Goal: Transaction & Acquisition: Purchase product/service

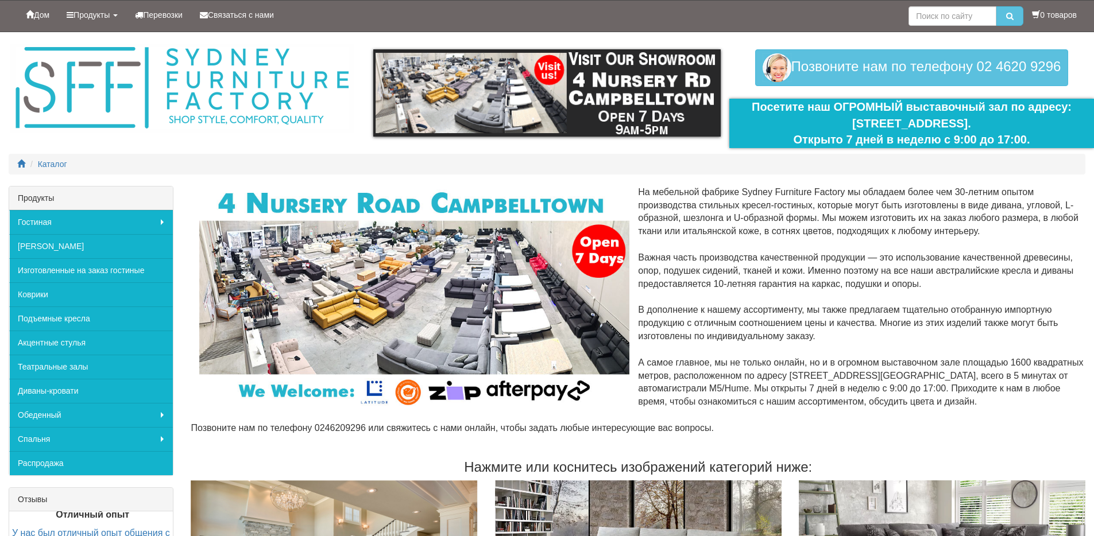
click at [882, 125] on font "[STREET_ADDRESS]." at bounding box center [911, 123] width 119 height 13
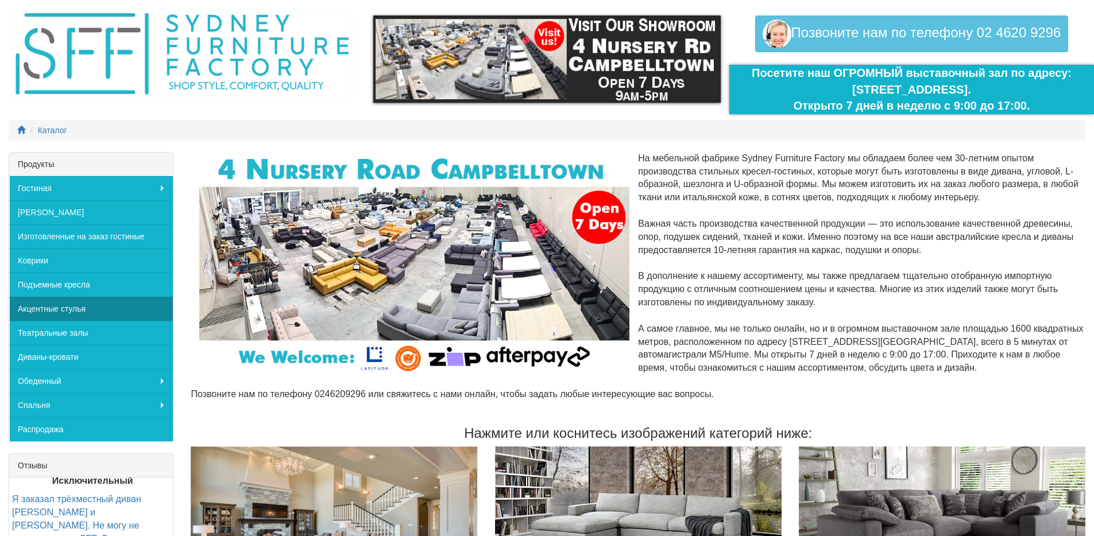
scroll to position [39, 0]
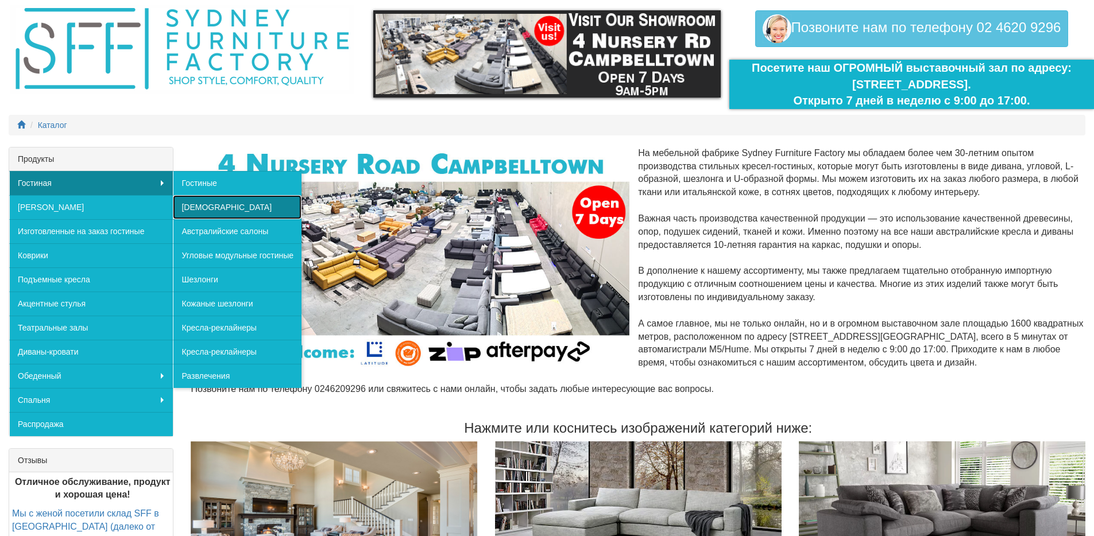
click at [200, 204] on font "[DEMOGRAPHIC_DATA]" at bounding box center [226, 207] width 90 height 9
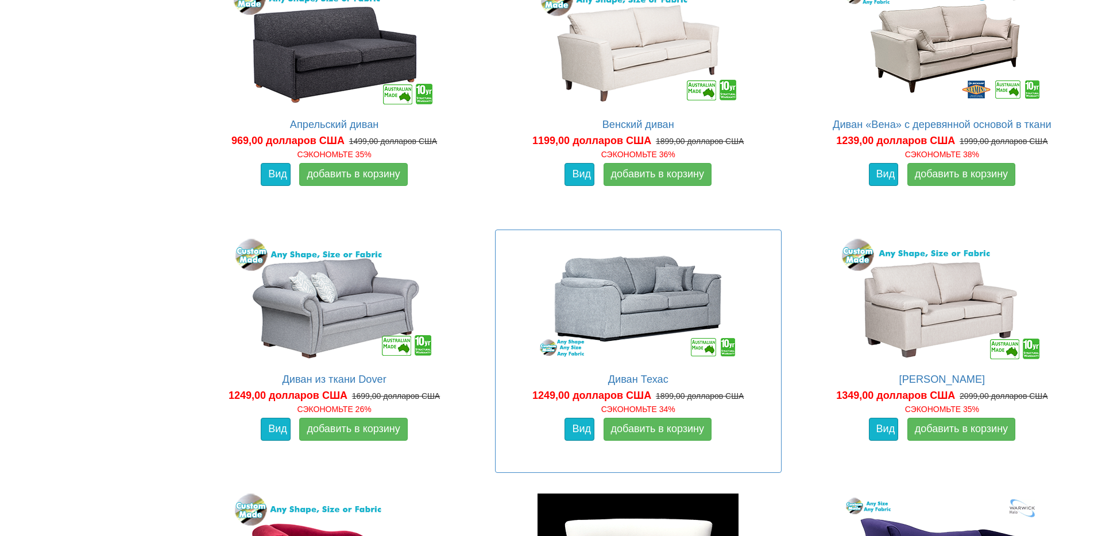
scroll to position [1034, 0]
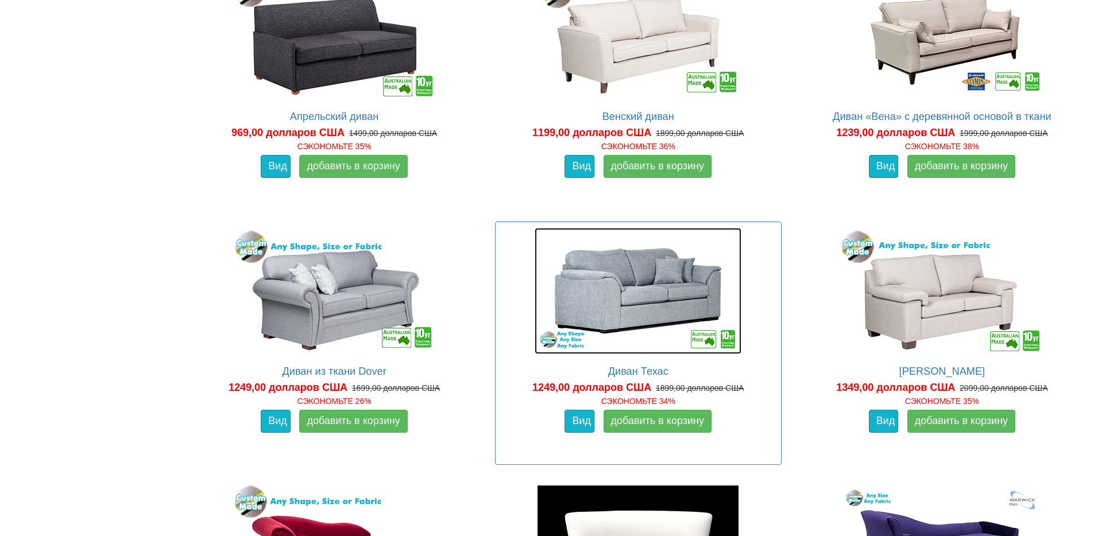
click at [645, 304] on img at bounding box center [638, 291] width 207 height 126
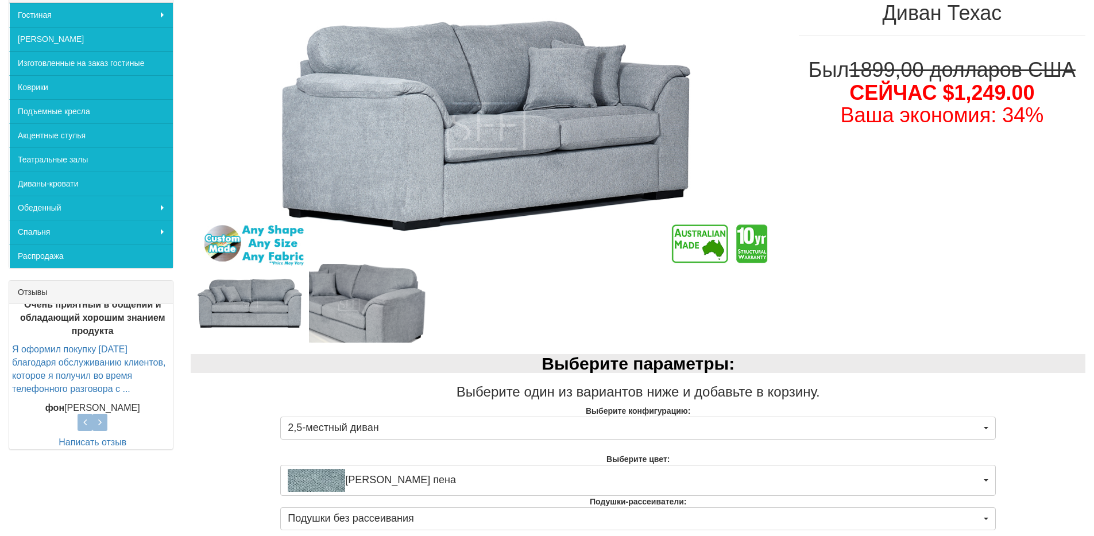
scroll to position [208, 0]
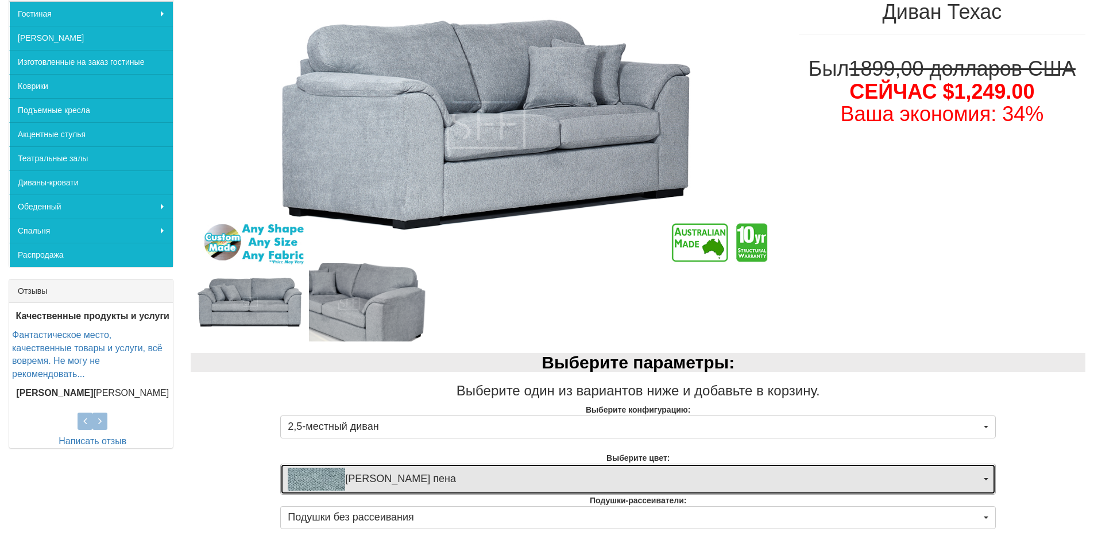
click at [987, 481] on button "[PERSON_NAME] пена" at bounding box center [638, 479] width 716 height 31
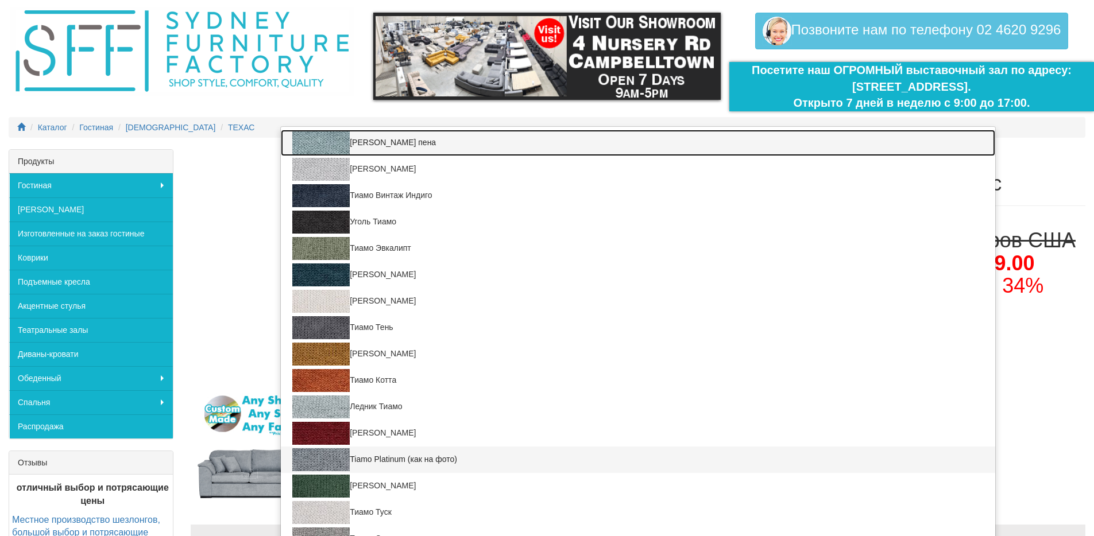
scroll to position [0, 0]
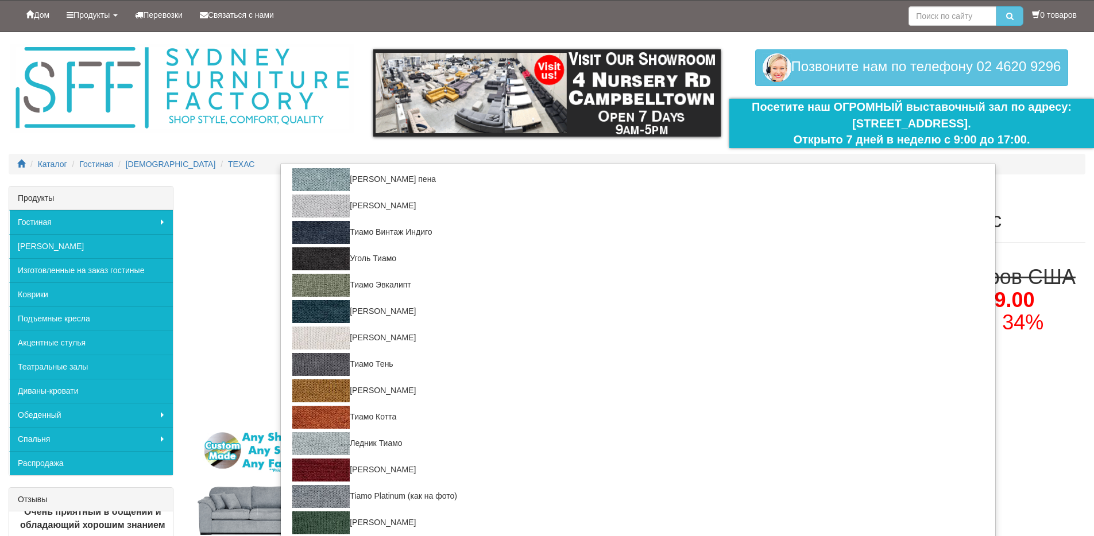
click at [1050, 211] on h1 "Диван Техас" at bounding box center [942, 220] width 287 height 23
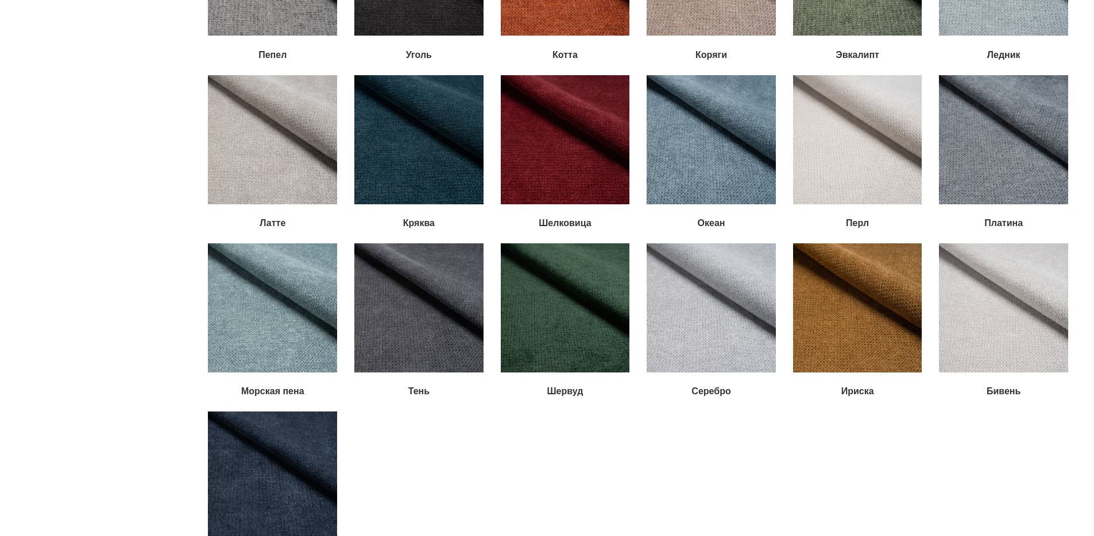
scroll to position [1649, 0]
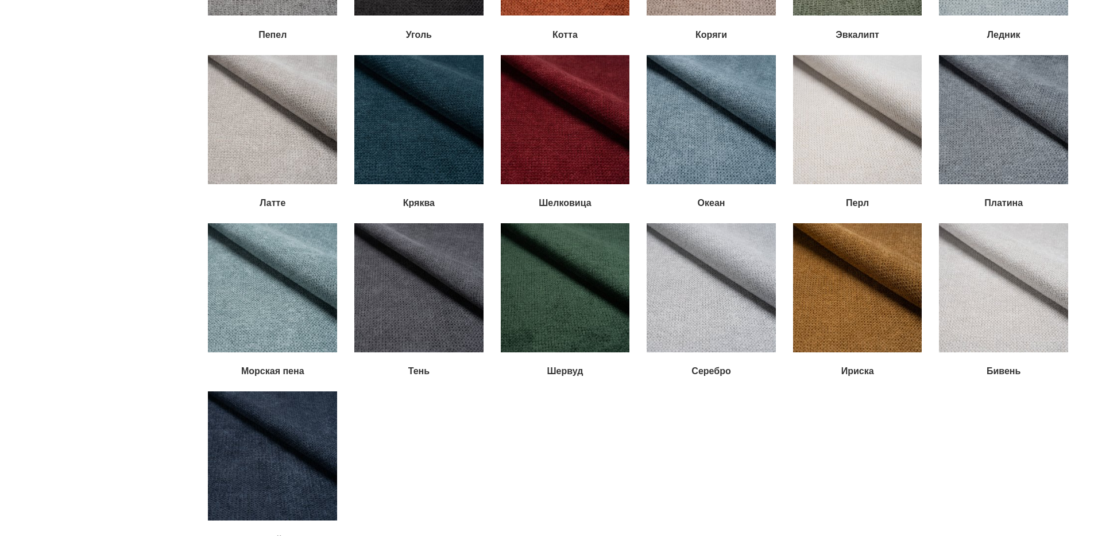
click at [420, 310] on img at bounding box center [418, 287] width 129 height 129
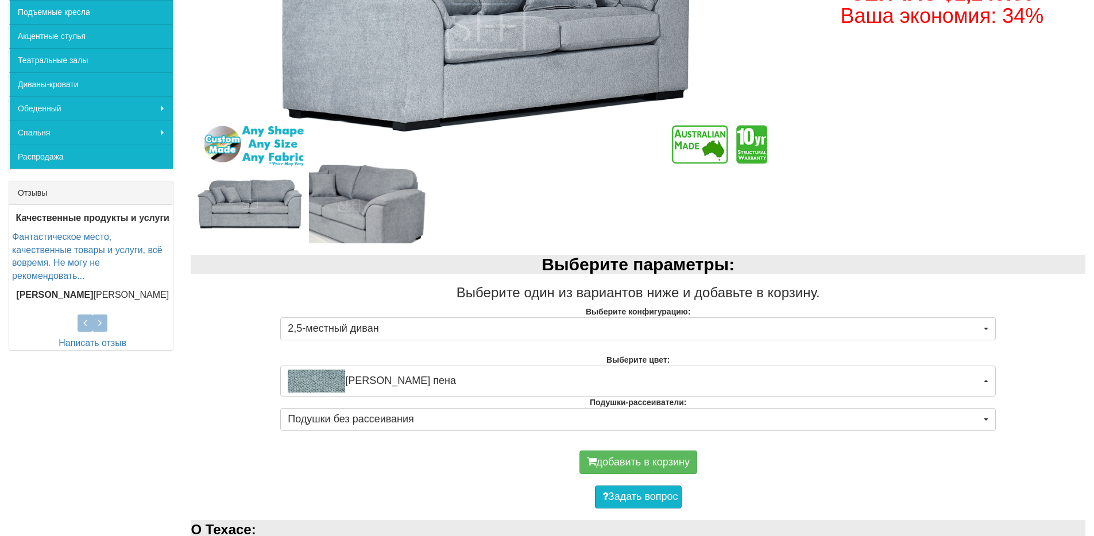
scroll to position [309, 0]
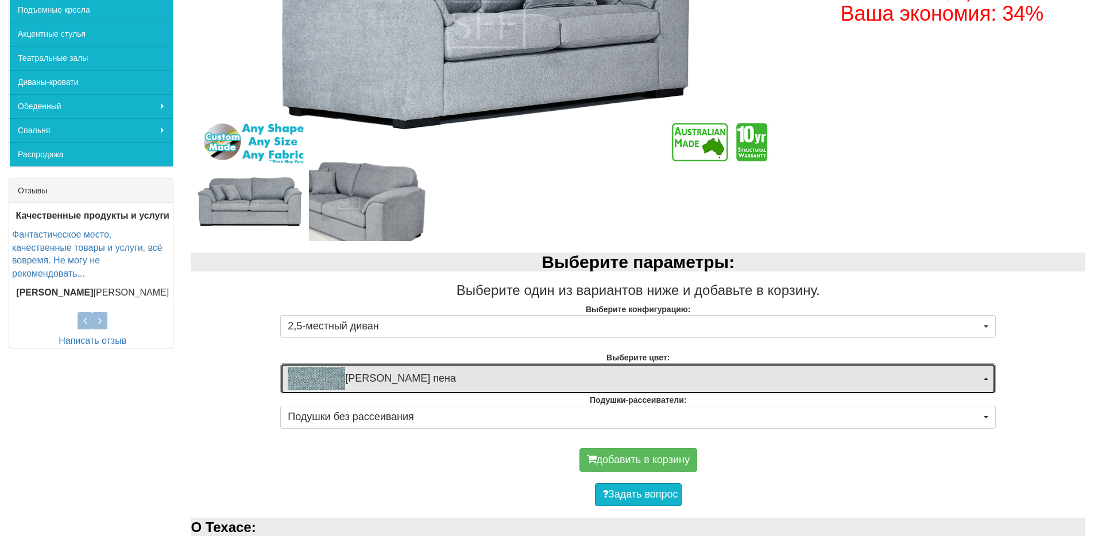
click at [988, 378] on span "button" at bounding box center [986, 379] width 5 height 2
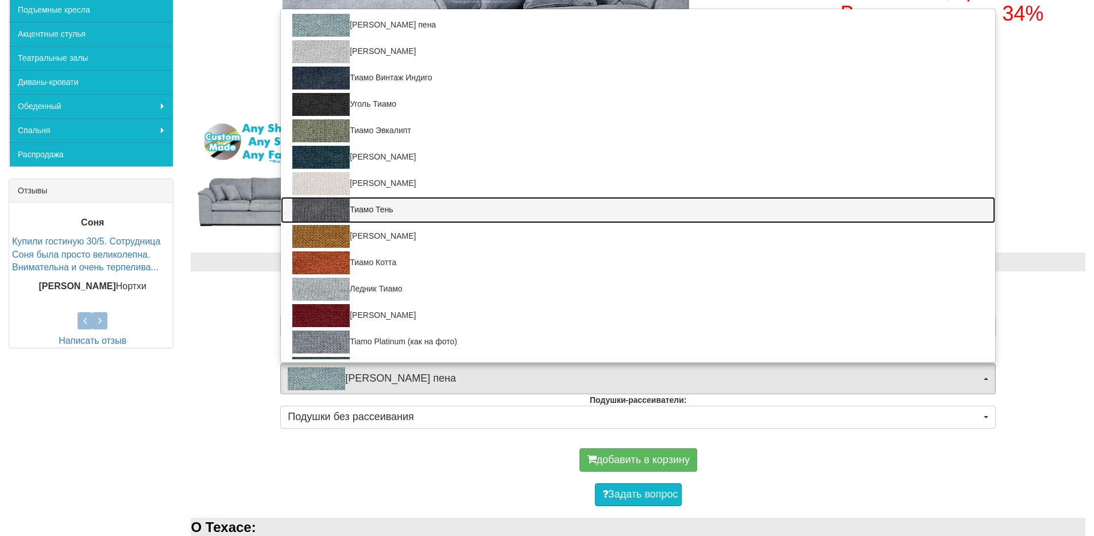
click at [403, 208] on link "Тиамо Тень" at bounding box center [638, 210] width 714 height 26
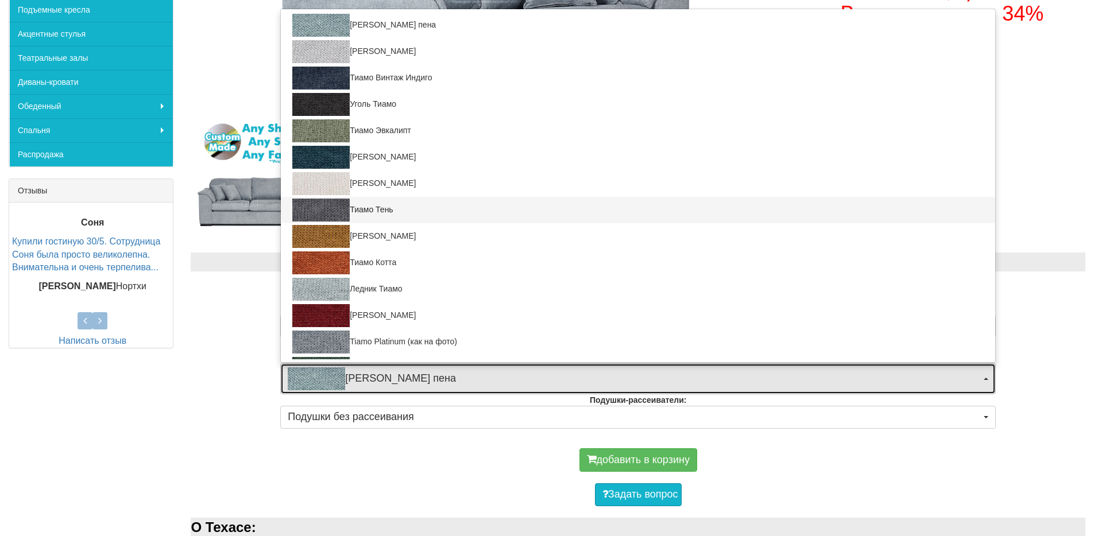
select select "2051"
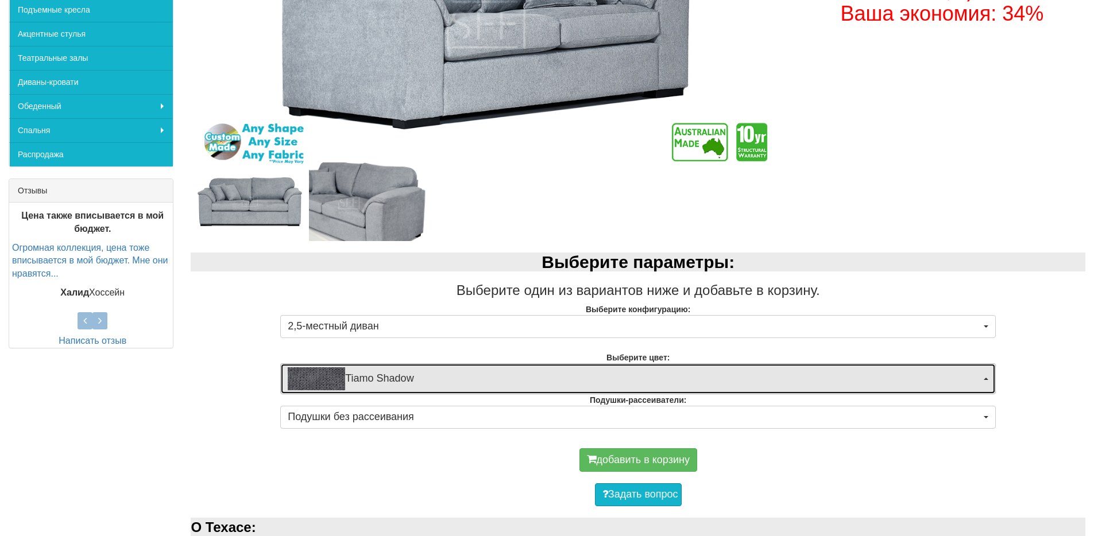
scroll to position [408, 0]
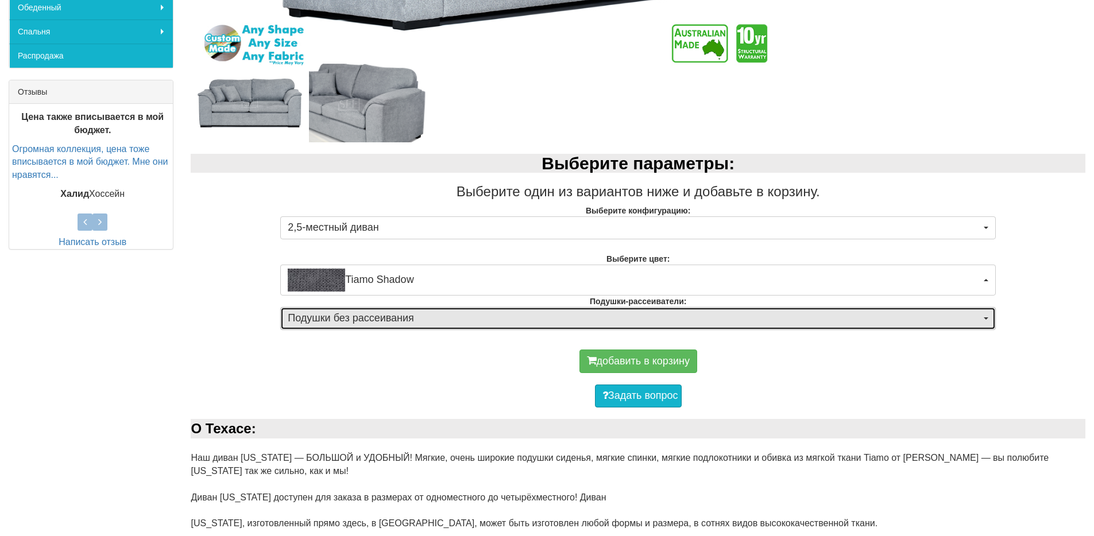
click at [984, 318] on span "button" at bounding box center [986, 319] width 5 height 2
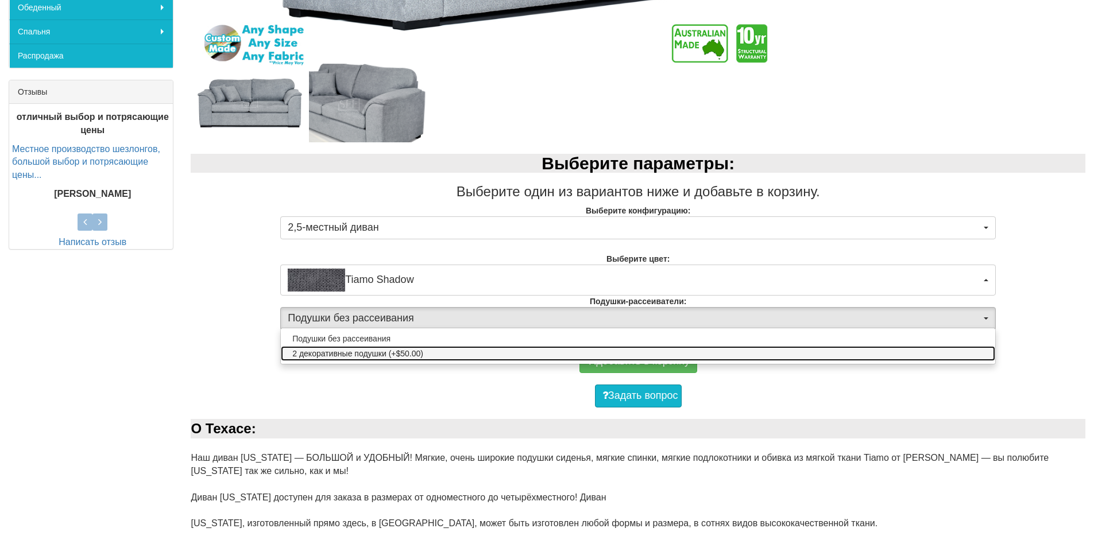
click at [938, 354] on link "2 декоративные подушки (+$50.00)" at bounding box center [638, 353] width 714 height 15
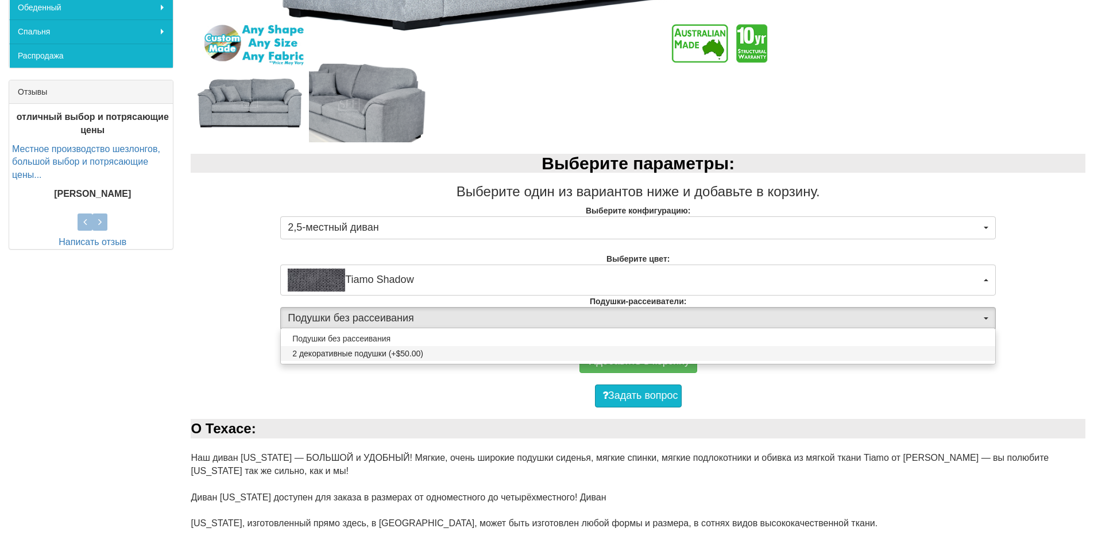
select select "2065"
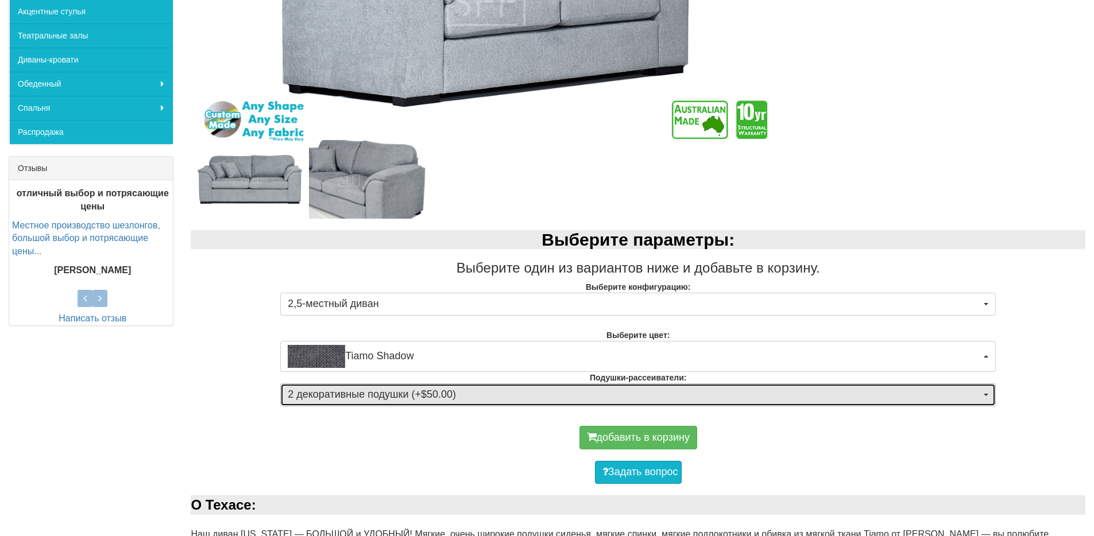
scroll to position [294, 0]
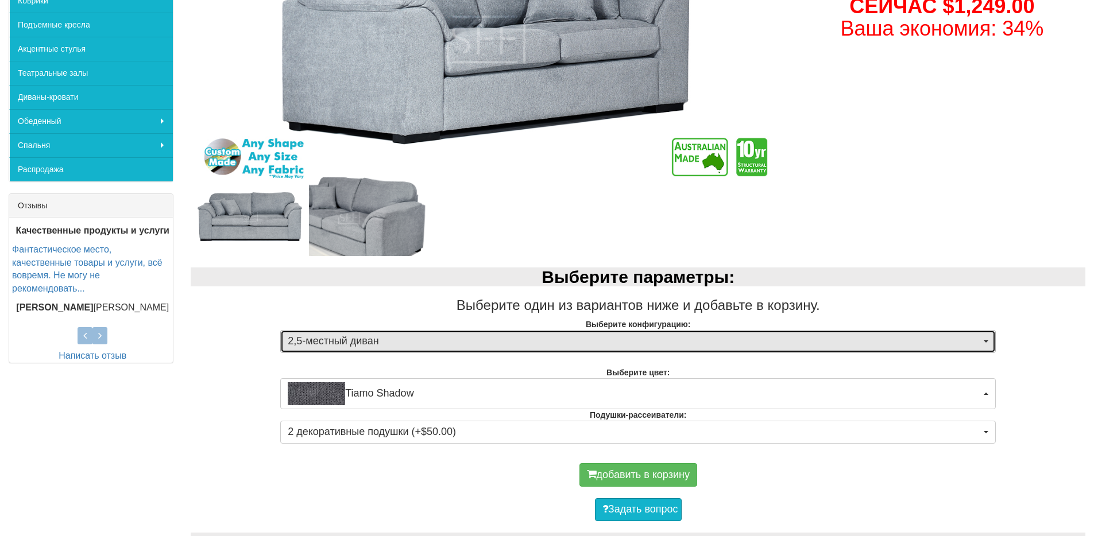
click at [988, 338] on button "2,5-местный диван" at bounding box center [638, 341] width 716 height 23
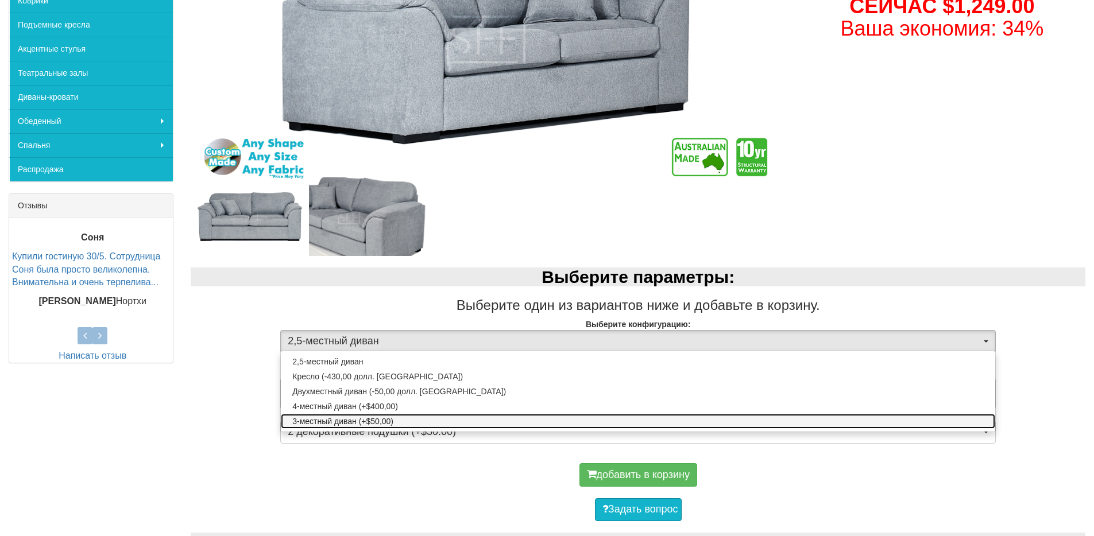
click at [391, 420] on font "3-местный диван (+$50,00)" at bounding box center [342, 421] width 101 height 9
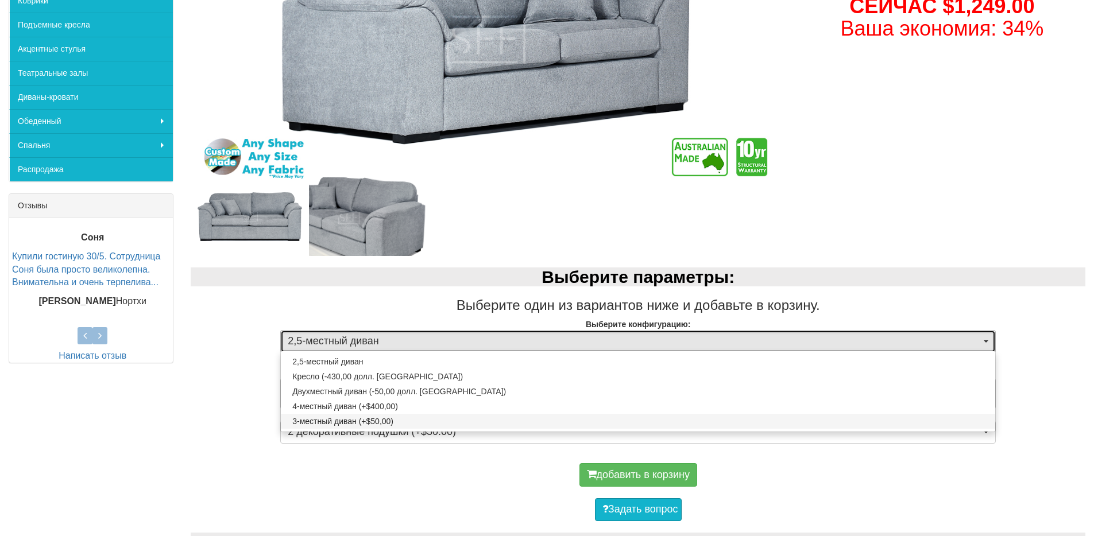
select select "275"
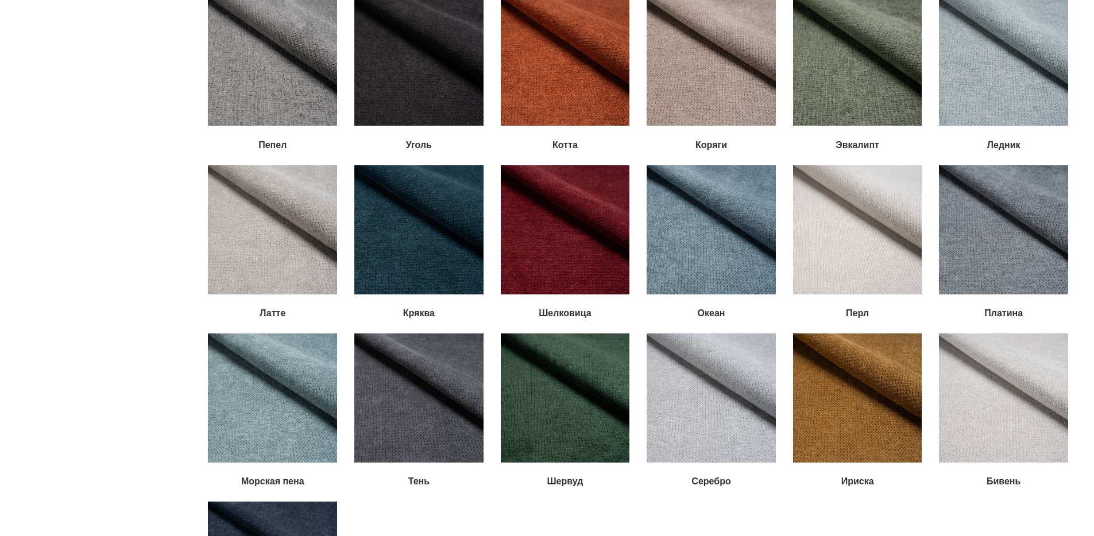
scroll to position [1674, 0]
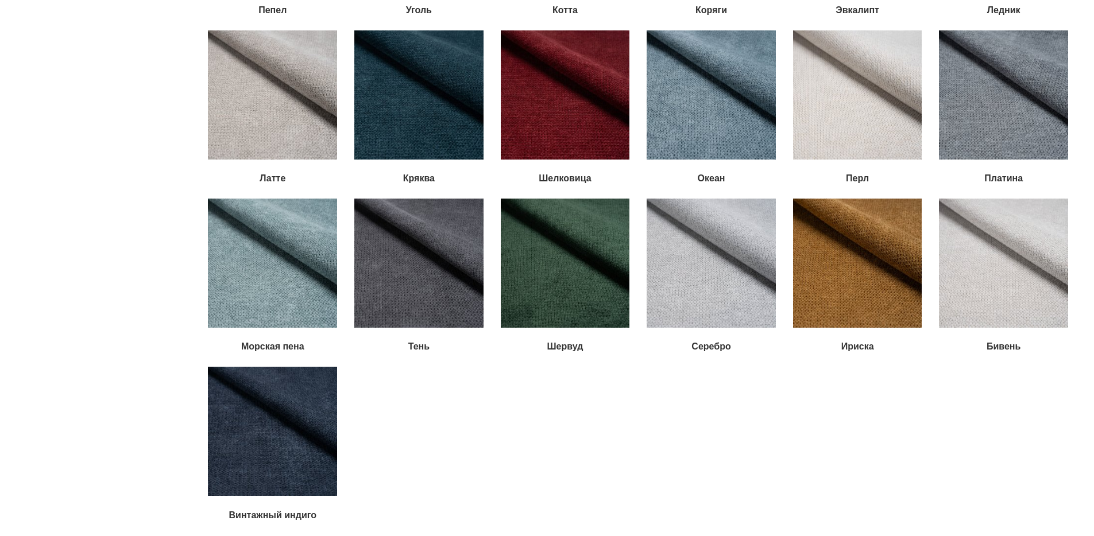
click at [416, 272] on img at bounding box center [418, 263] width 129 height 129
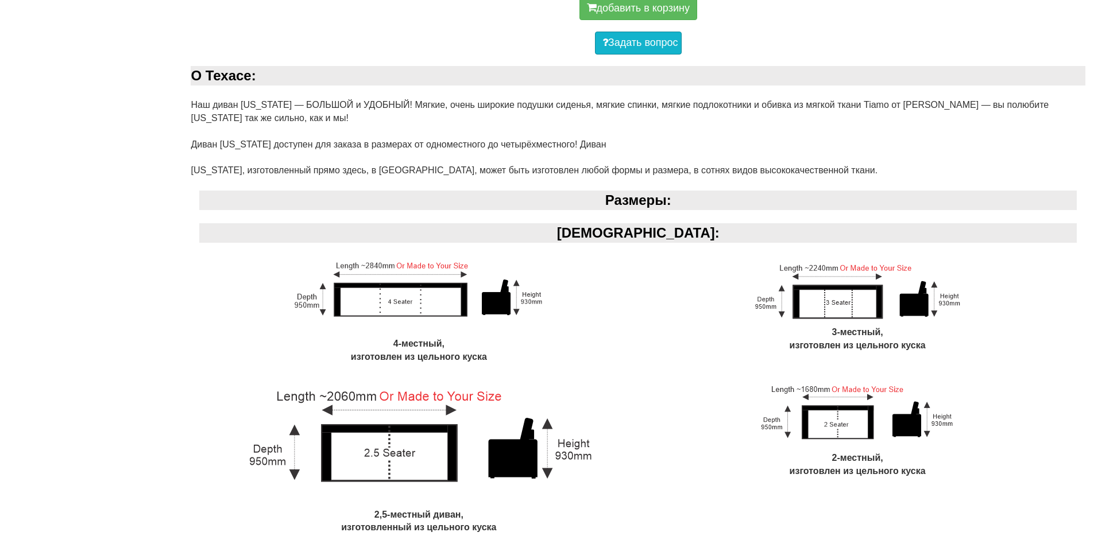
scroll to position [805, 0]
